Goal: Task Accomplishment & Management: Use online tool/utility

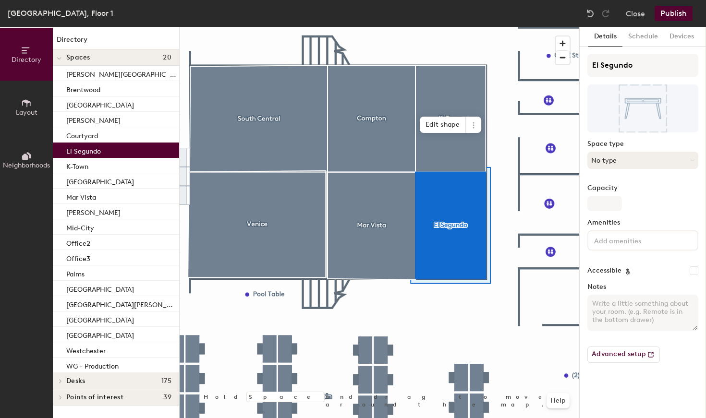
click at [632, 157] on button "No type" at bounding box center [642, 160] width 111 height 17
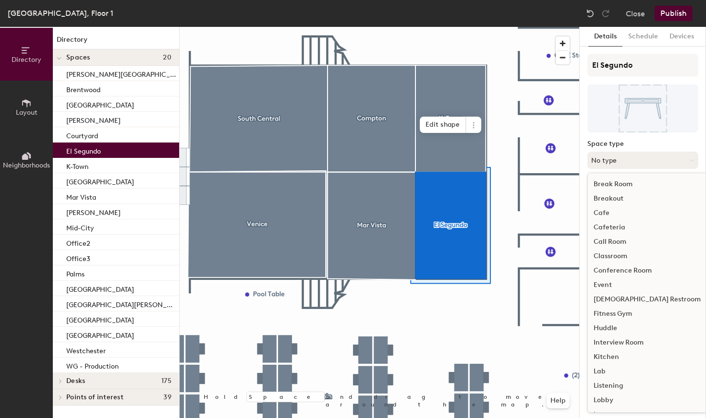
click at [632, 157] on button "No type" at bounding box center [642, 160] width 111 height 17
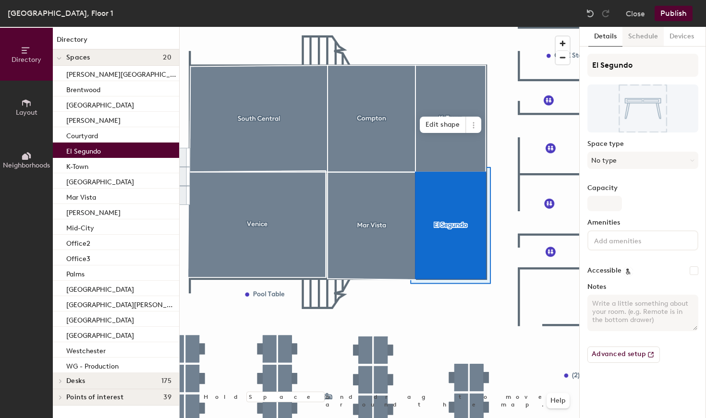
click at [644, 38] on button "Schedule" at bounding box center [642, 37] width 41 height 20
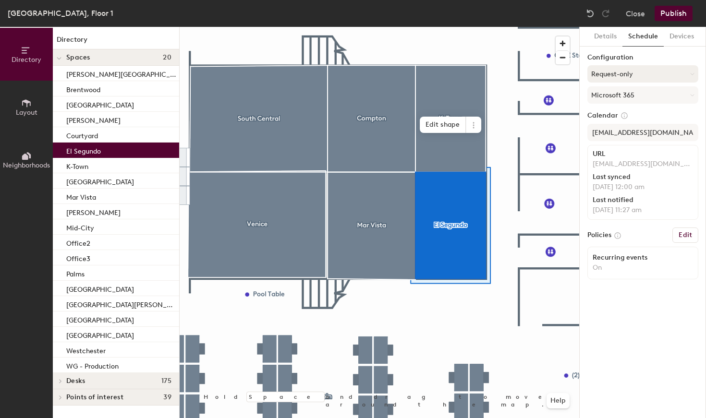
click at [648, 77] on button "Request-only" at bounding box center [642, 73] width 111 height 17
click at [656, 54] on label "Configuration" at bounding box center [642, 58] width 111 height 8
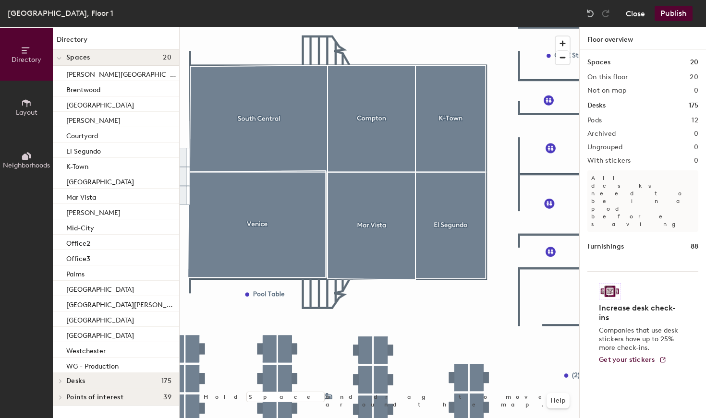
click at [636, 17] on button "Close" at bounding box center [634, 13] width 19 height 15
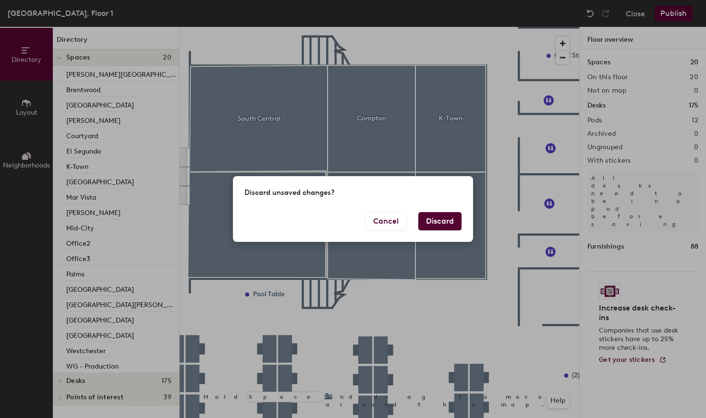
click at [435, 225] on button "Discard" at bounding box center [439, 221] width 43 height 18
